Goal: Information Seeking & Learning: Check status

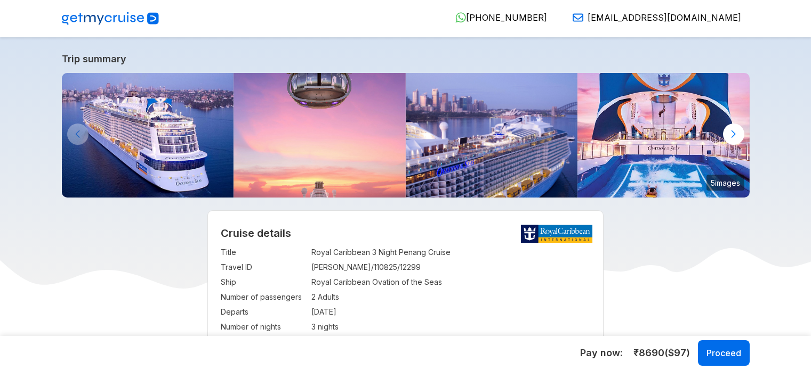
select select "**"
select select "*"
select select "**"
select select "*"
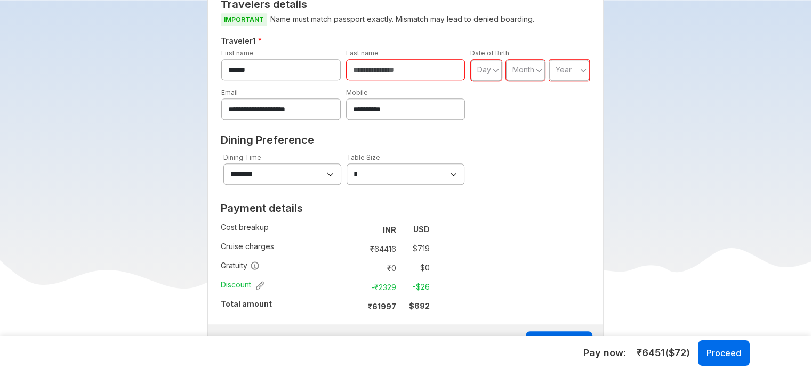
scroll to position [533, 0]
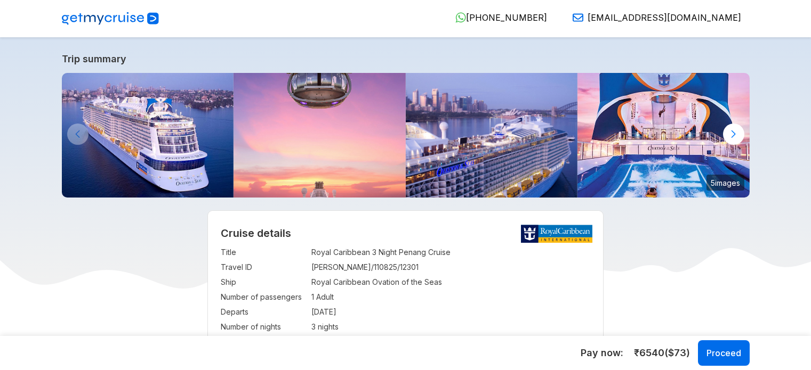
select select "**"
select select "*"
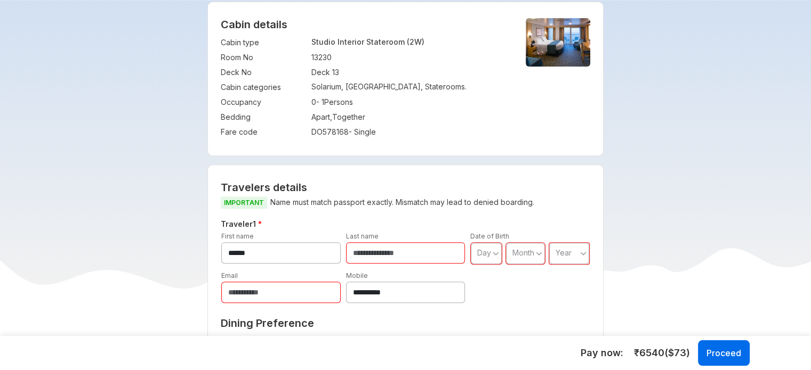
scroll to position [53, 0]
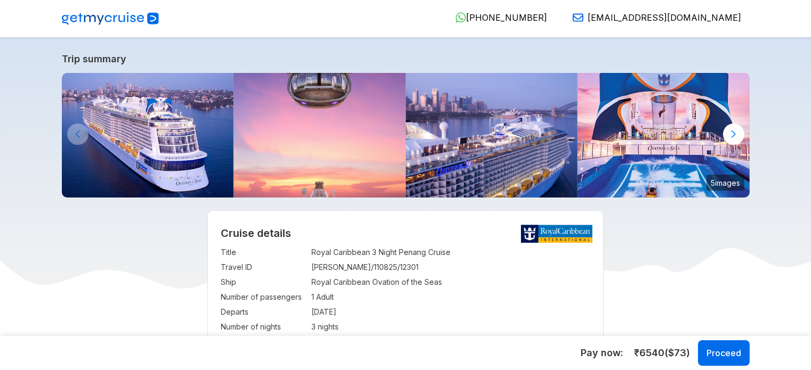
select select "**"
select select "*"
select select "**"
select select "*"
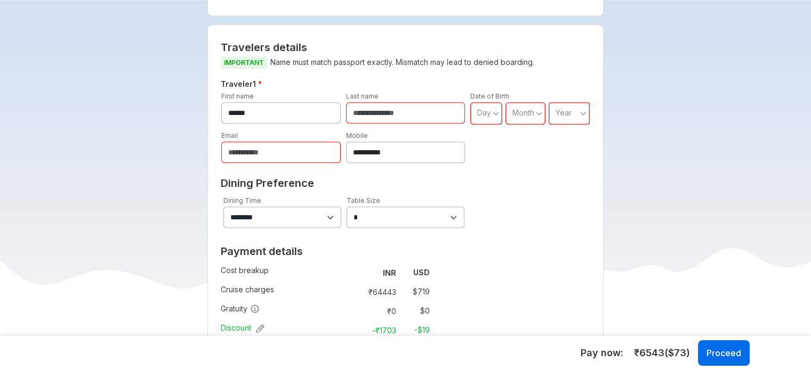
scroll to position [373, 0]
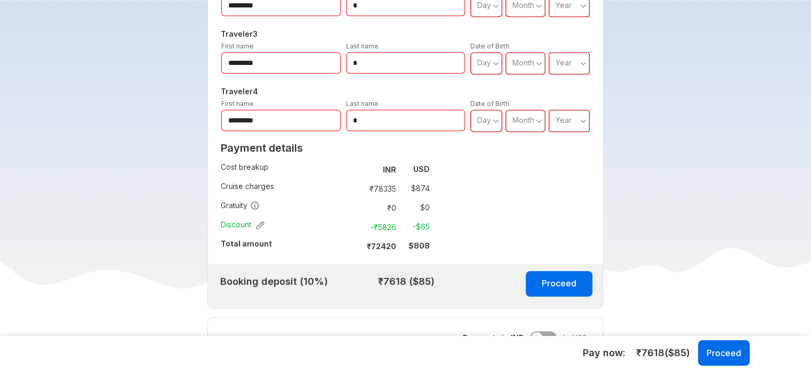
scroll to position [640, 0]
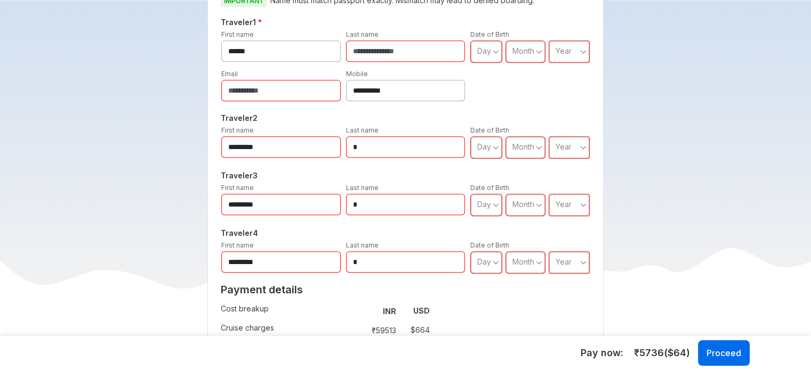
scroll to position [693, 0]
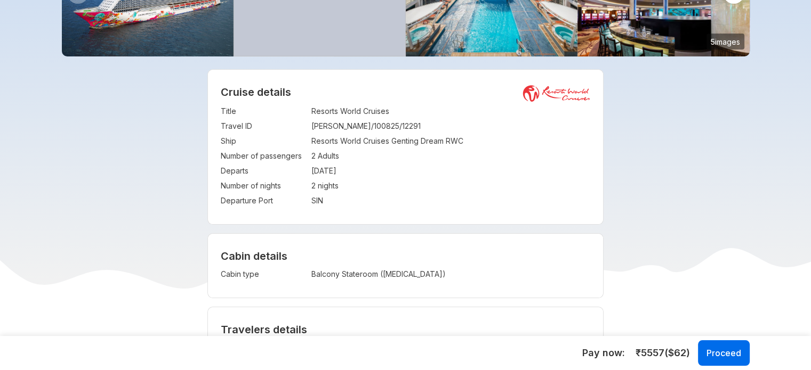
scroll to position [160, 0]
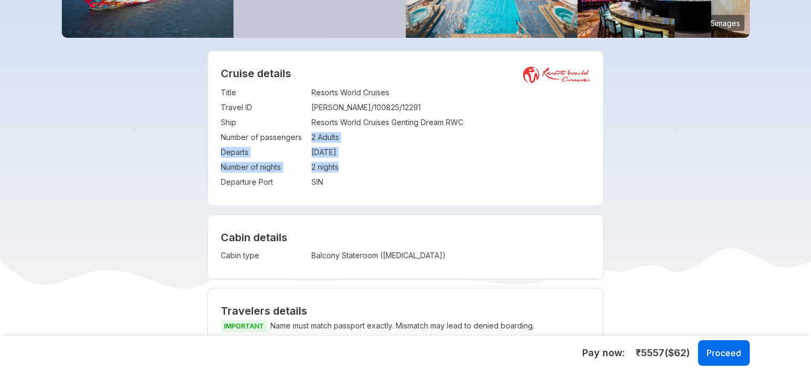
drag, startPoint x: 310, startPoint y: 134, endPoint x: 362, endPoint y: 166, distance: 61.0
click at [362, 166] on tbody "Title : Resorts World Cruises Travel ID : [PERSON_NAME]/100825/12291 Ship : Res…" at bounding box center [405, 137] width 369 height 104
click at [366, 170] on td "2 nights" at bounding box center [450, 167] width 279 height 15
drag, startPoint x: 341, startPoint y: 171, endPoint x: 313, endPoint y: 140, distance: 41.9
click at [313, 140] on tbody "Title : Resorts World Cruises Travel ID : RASIKA/100825/12291 Ship : Resorts Wo…" at bounding box center [405, 137] width 369 height 104
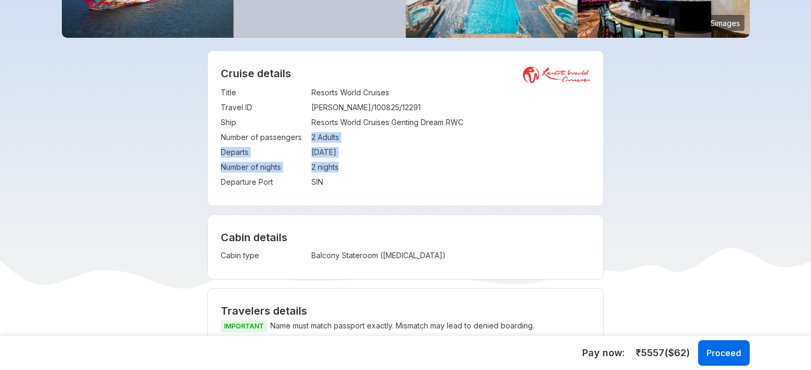
copy tbody "2 Adults Departs : 26 Oct 2025 Number of nights : 2 nights"
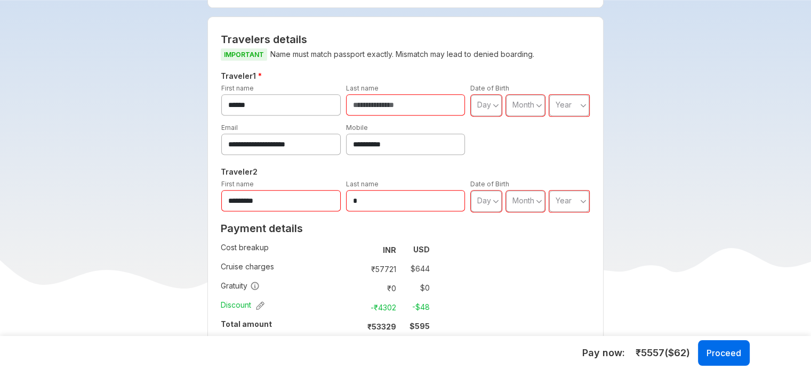
scroll to position [320, 0]
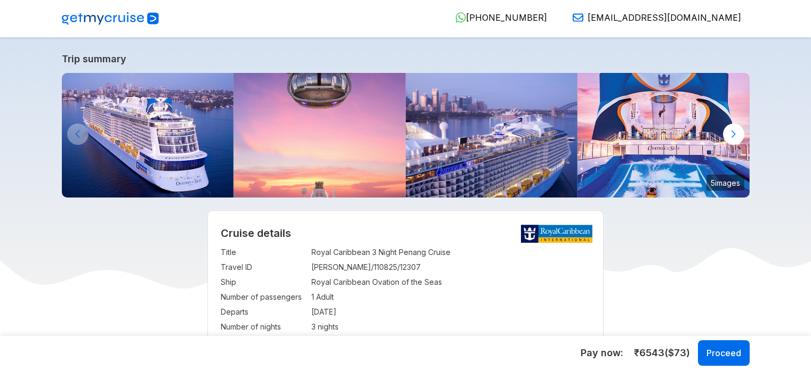
select select "**"
select select "*"
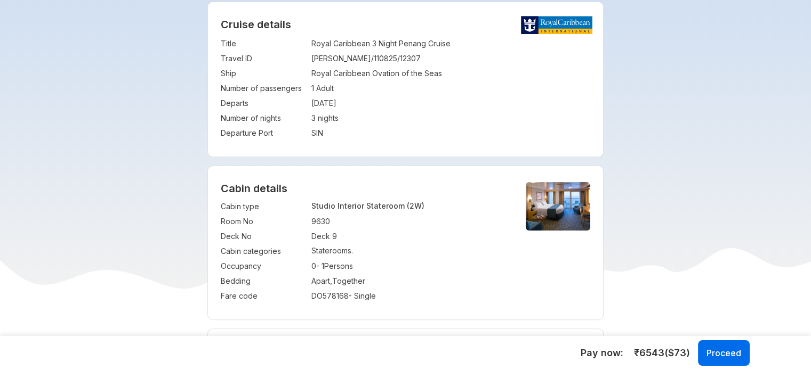
scroll to position [213, 0]
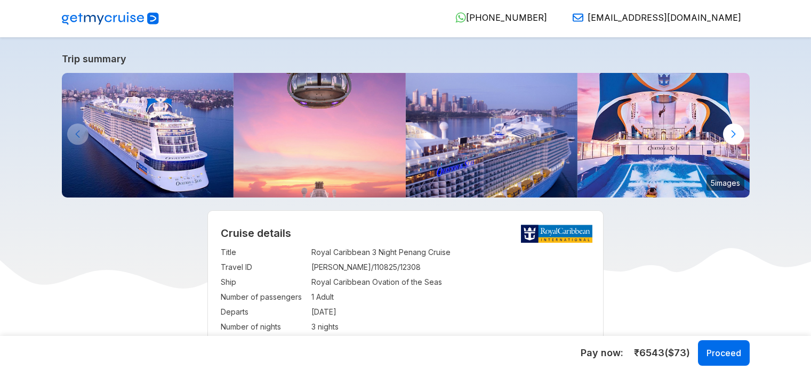
select select "**"
select select "*"
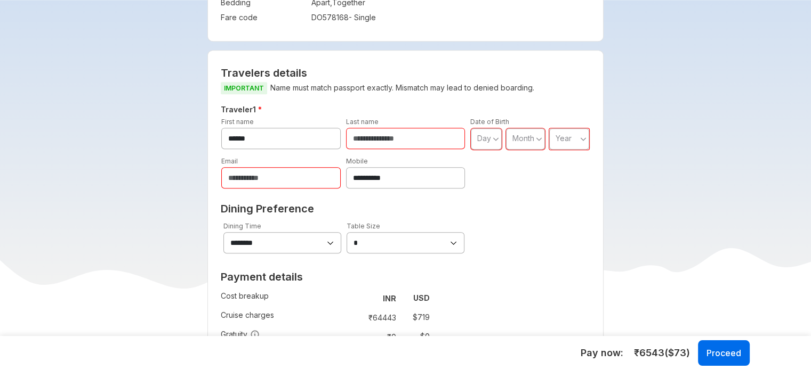
scroll to position [533, 0]
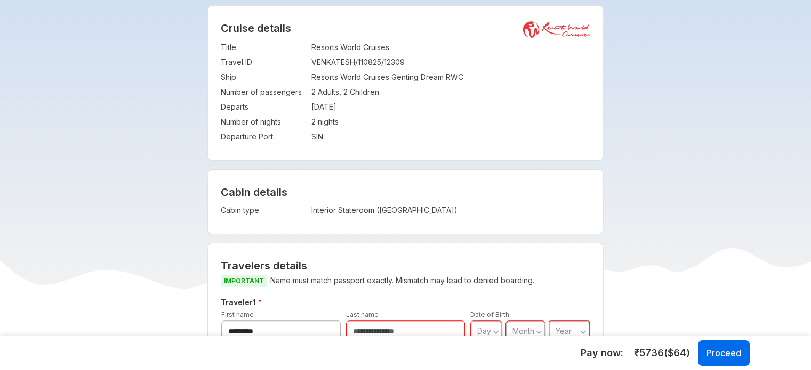
scroll to position [213, 0]
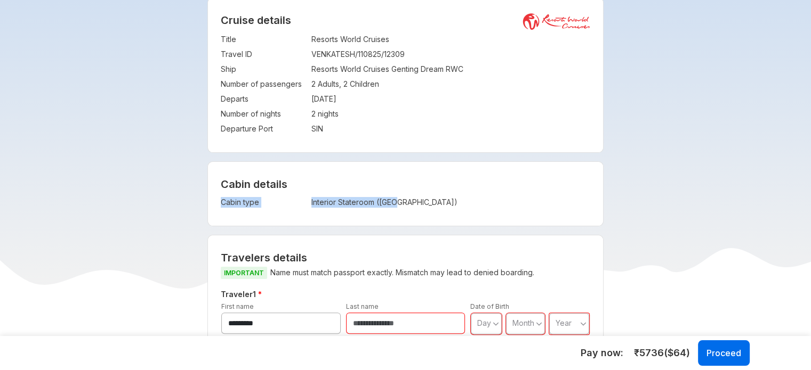
drag, startPoint x: 400, startPoint y: 200, endPoint x: 309, endPoint y: 211, distance: 92.2
click at [309, 211] on div "Cabin details Cabin type : Interior Stateroom (ISS)" at bounding box center [405, 194] width 395 height 64
click at [313, 213] on div "Cabin details Cabin type : Interior Stateroom (ISS)" at bounding box center [405, 194] width 395 height 64
drag, startPoint x: 311, startPoint y: 202, endPoint x: 324, endPoint y: 203, distance: 13.3
click at [324, 202] on td "Interior Stateroom (ISS)" at bounding box center [409, 202] width 196 height 15
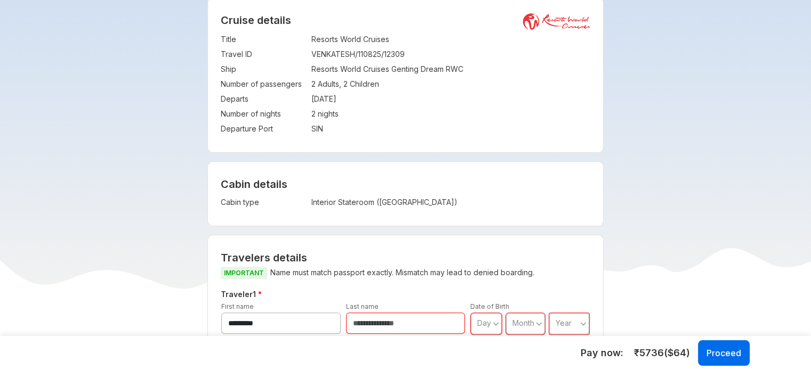
click at [303, 209] on td "Cabin type" at bounding box center [263, 202] width 85 height 15
copy tr "Cabin type : Interior Stateroom (ISS)"
drag, startPoint x: 221, startPoint y: 201, endPoint x: 415, endPoint y: 198, distance: 194.6
click at [415, 198] on tr "Cabin type : Interior Stateroom (ISS)" at bounding box center [364, 202] width 287 height 15
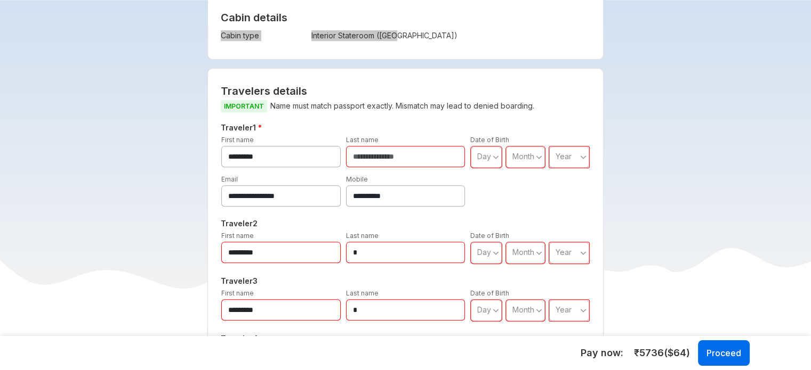
scroll to position [266, 0]
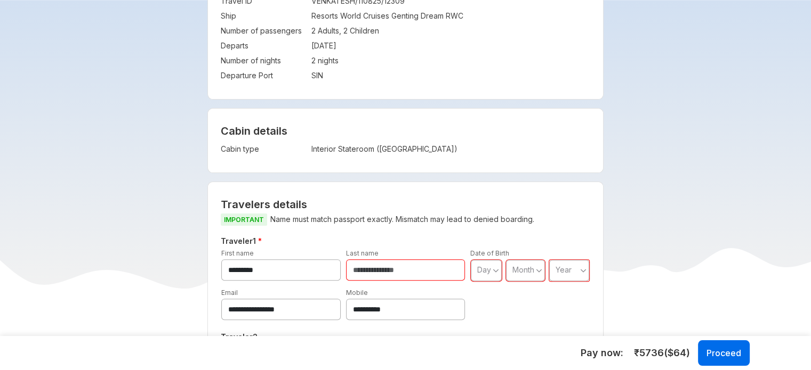
click at [390, 127] on h4 "Cabin details" at bounding box center [405, 131] width 369 height 13
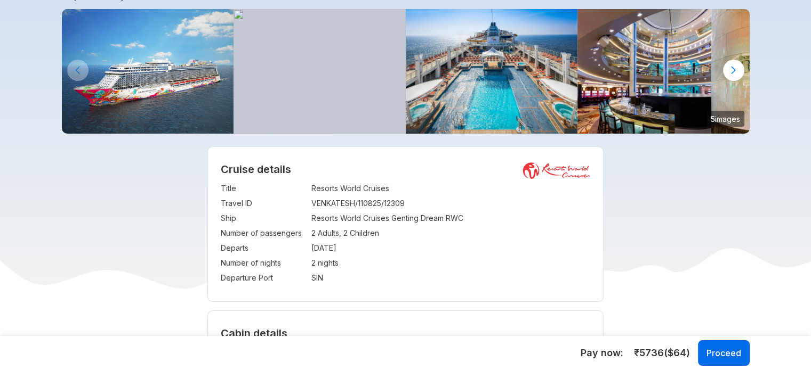
scroll to position [0, 0]
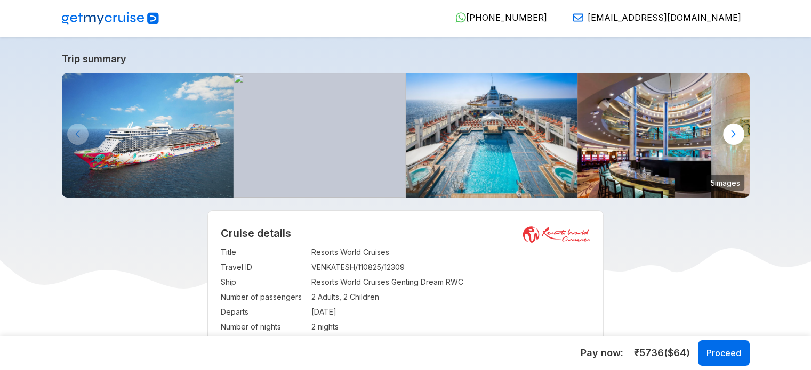
click at [737, 135] on div at bounding box center [733, 134] width 21 height 21
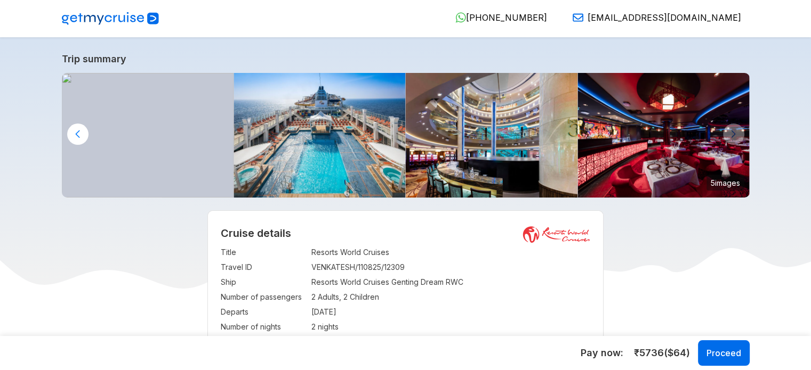
click at [737, 135] on img at bounding box center [663, 135] width 172 height 125
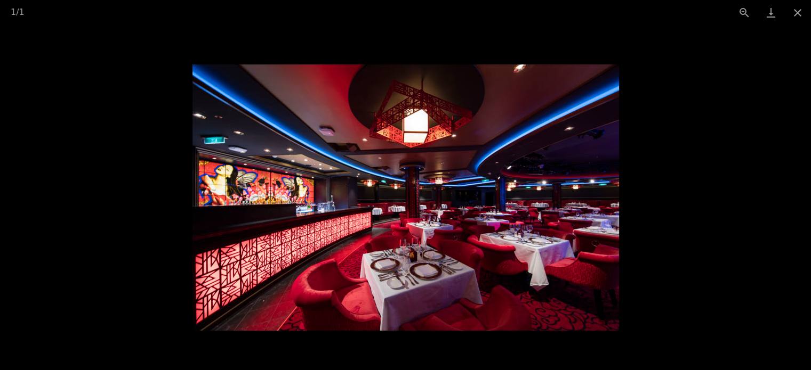
click at [661, 161] on picture at bounding box center [405, 197] width 811 height 345
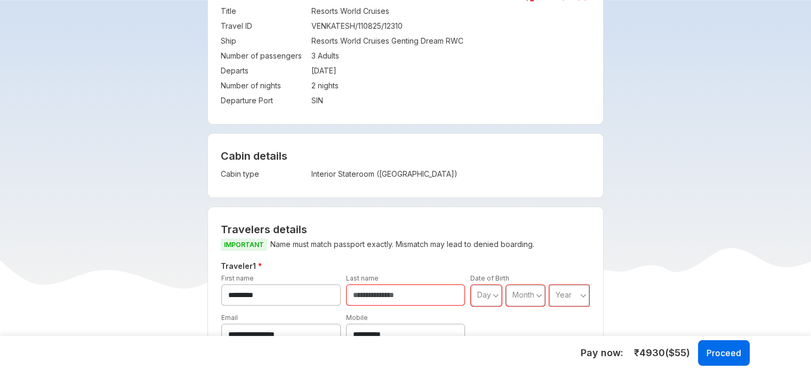
scroll to position [107, 0]
